Goal: Check status: Check status

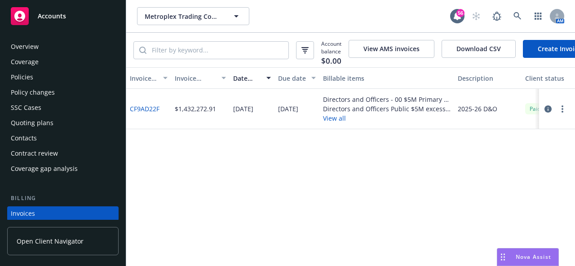
scroll to position [0, 220]
